Goal: Information Seeking & Learning: Learn about a topic

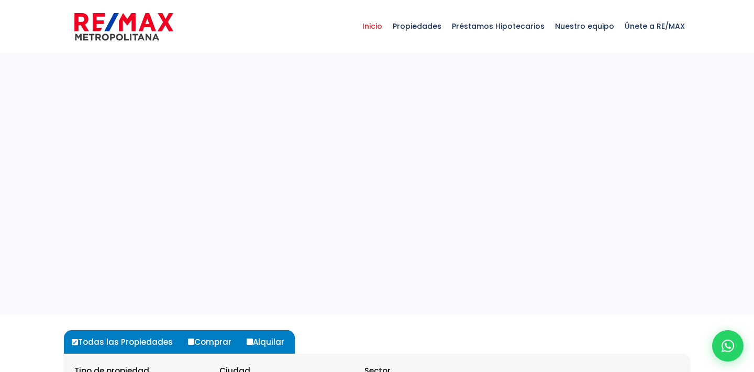
select select
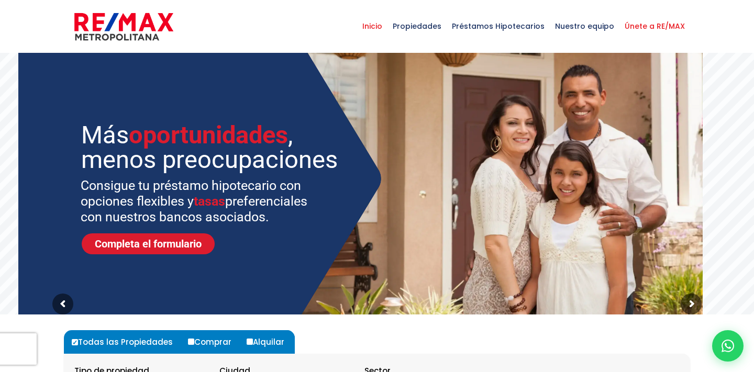
click at [660, 31] on span "Únete a RE/MAX" at bounding box center [654, 25] width 71 height 31
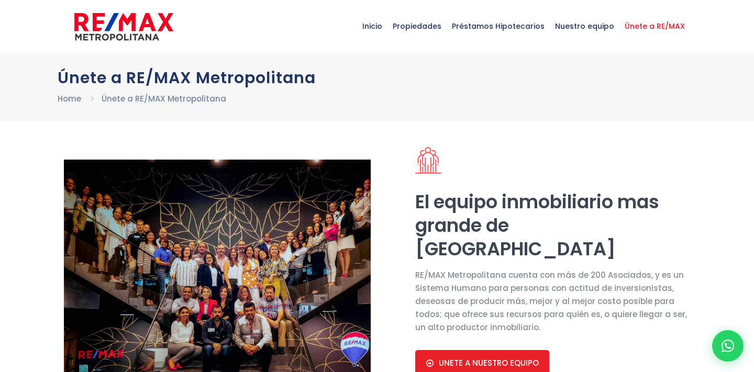
select select "DO"
click at [387, 27] on span "Inicio" at bounding box center [372, 25] width 30 height 31
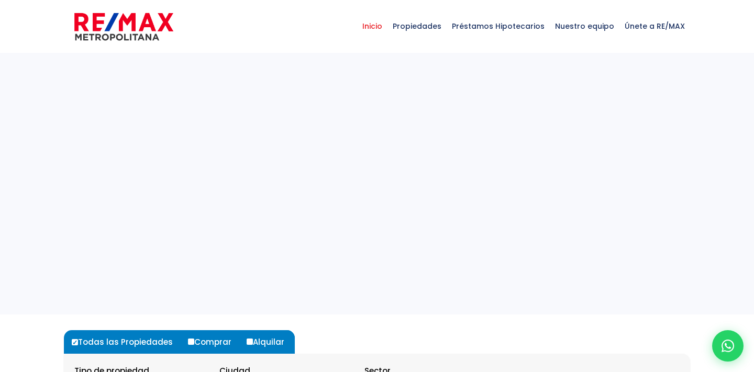
select select
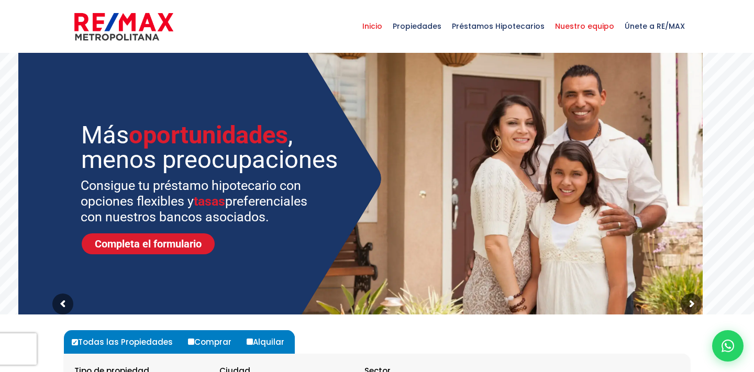
click at [609, 25] on span "Nuestro equipo" at bounding box center [585, 25] width 70 height 31
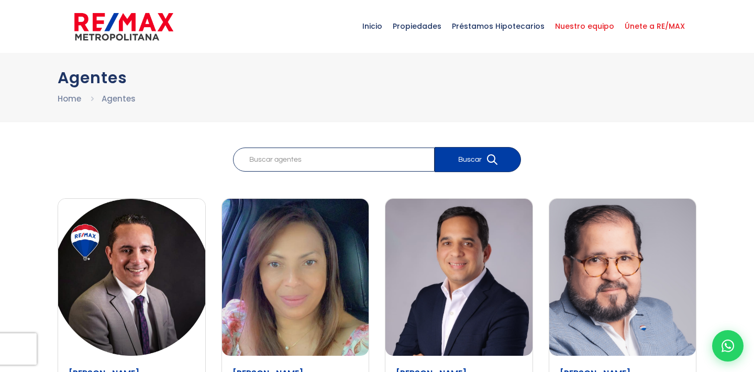
click at [644, 37] on span "Únete a RE/MAX" at bounding box center [654, 25] width 71 height 31
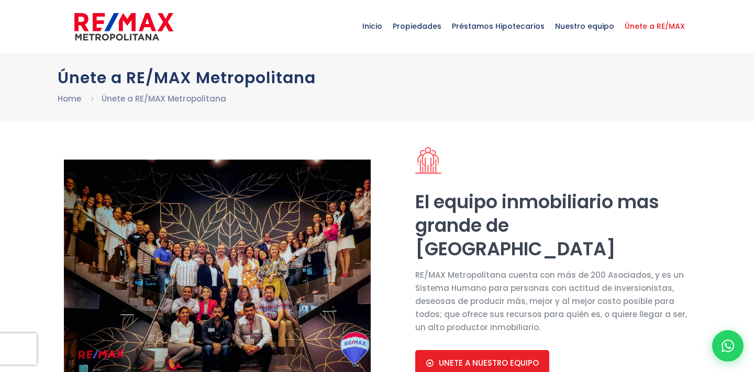
select select "DO"
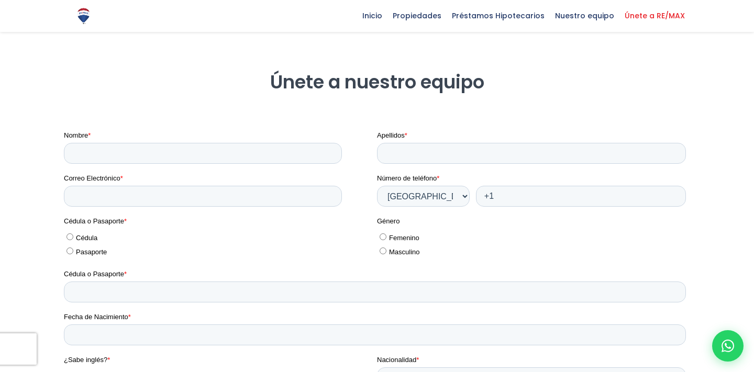
scroll to position [1554, 0]
